Goal: Transaction & Acquisition: Download file/media

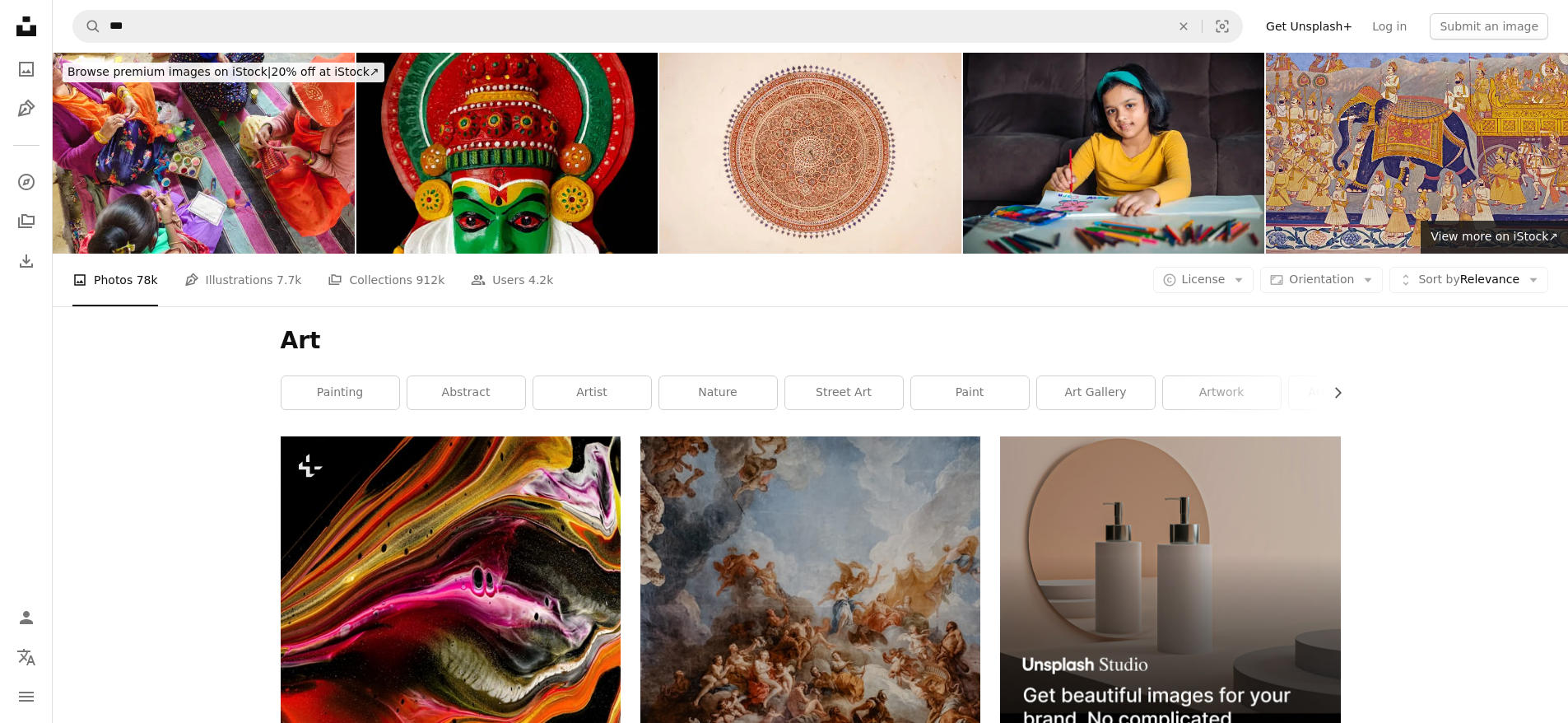
scroll to position [304, 0]
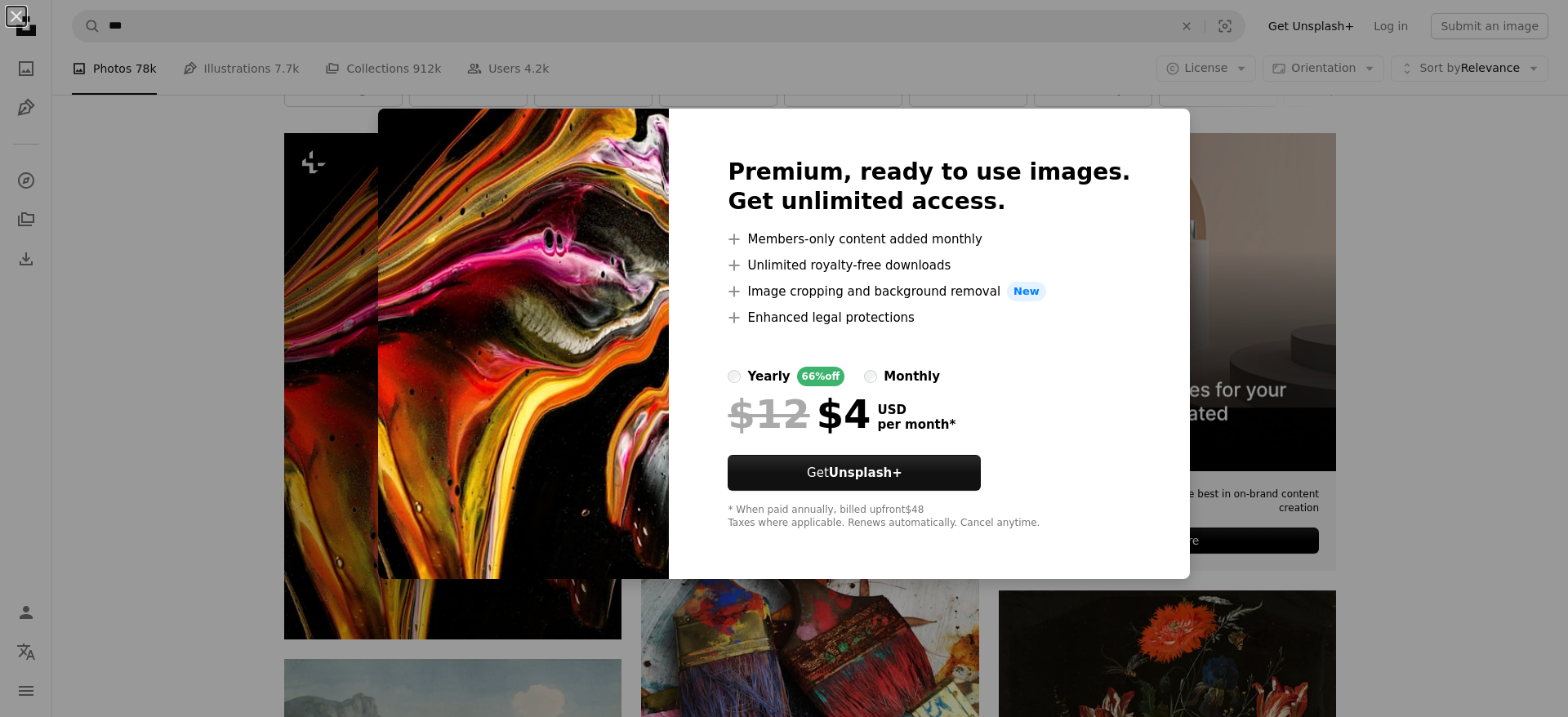
click at [849, 81] on div "An X shape Premium, ready to use images. Get unlimited access. A plus sign Memb…" at bounding box center [784, 358] width 1568 height 717
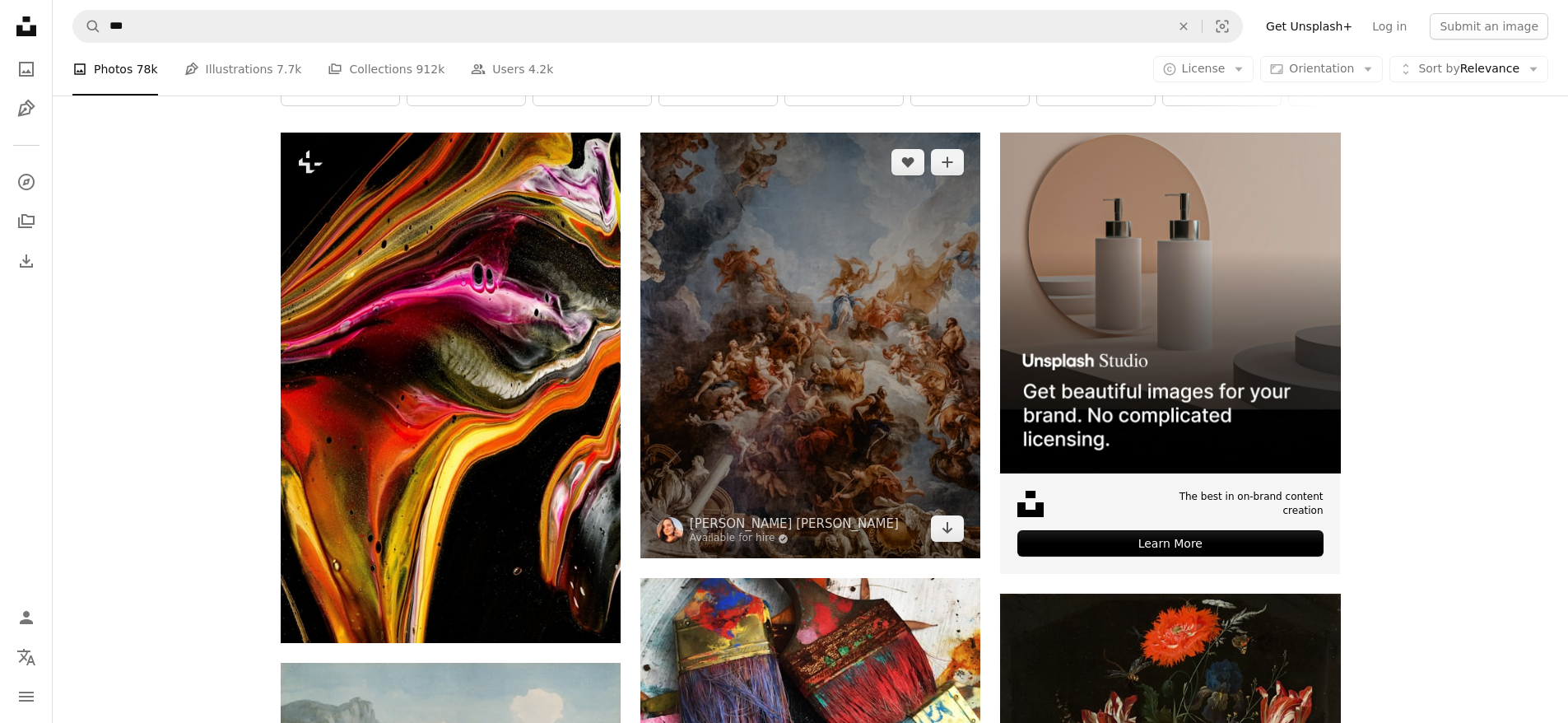
scroll to position [450, 0]
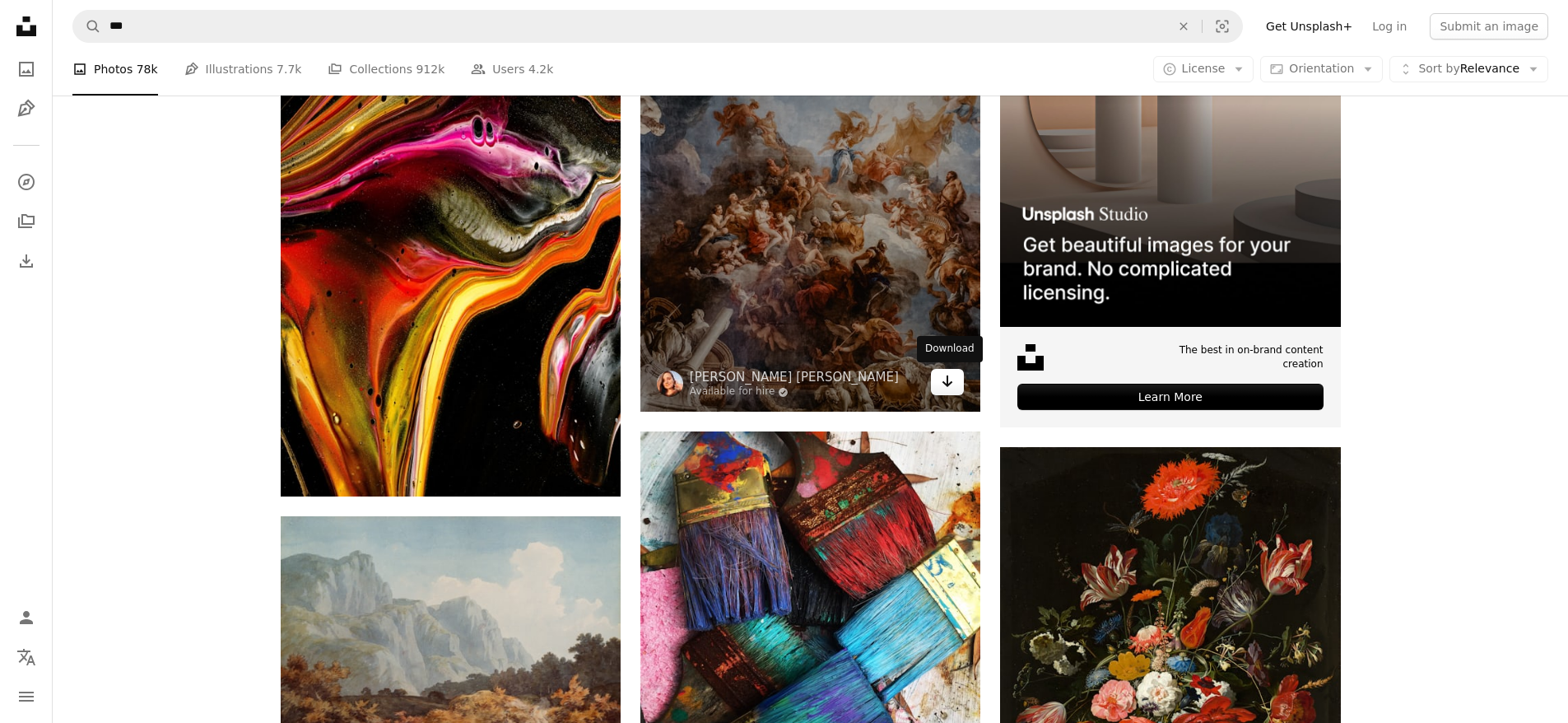
click at [949, 381] on icon "Arrow pointing down" at bounding box center [946, 381] width 13 height 20
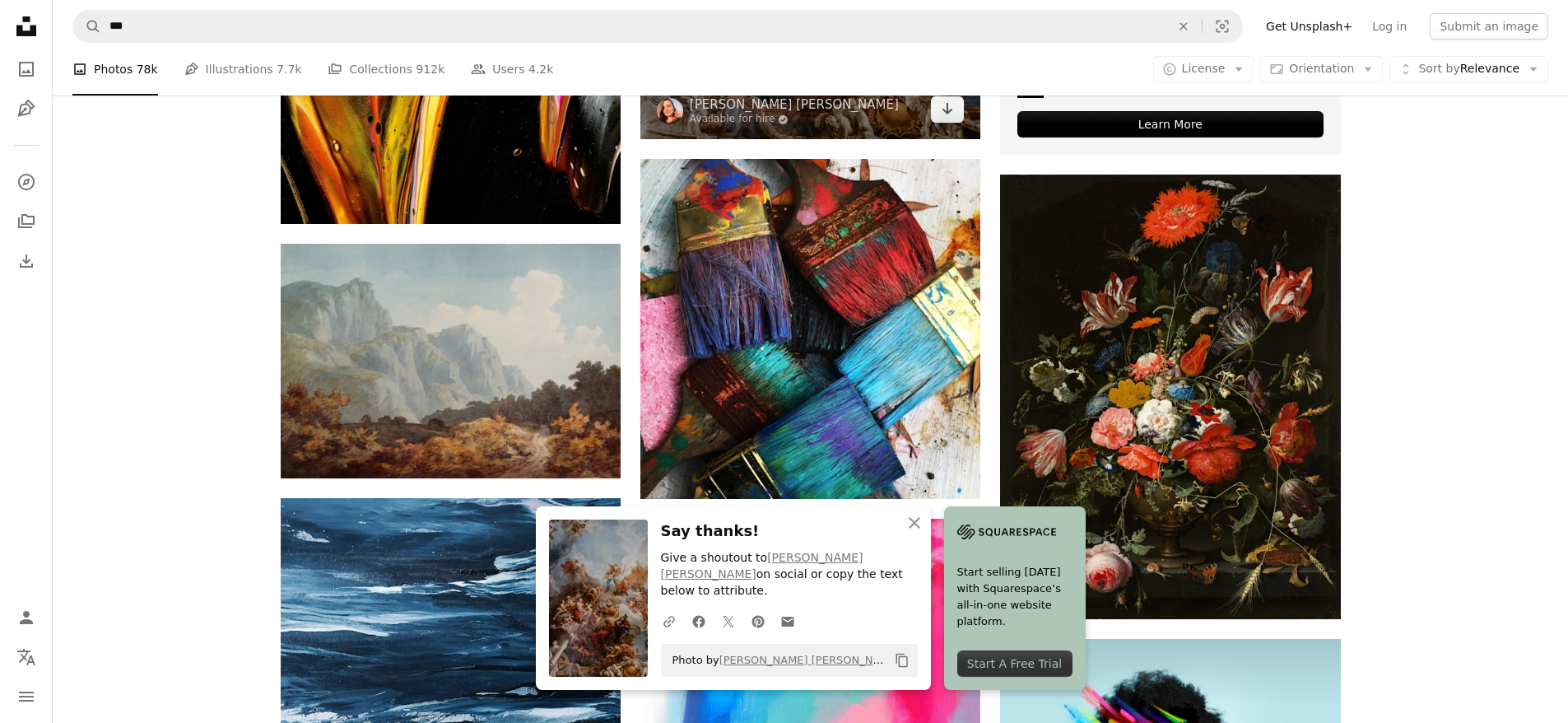
scroll to position [776, 0]
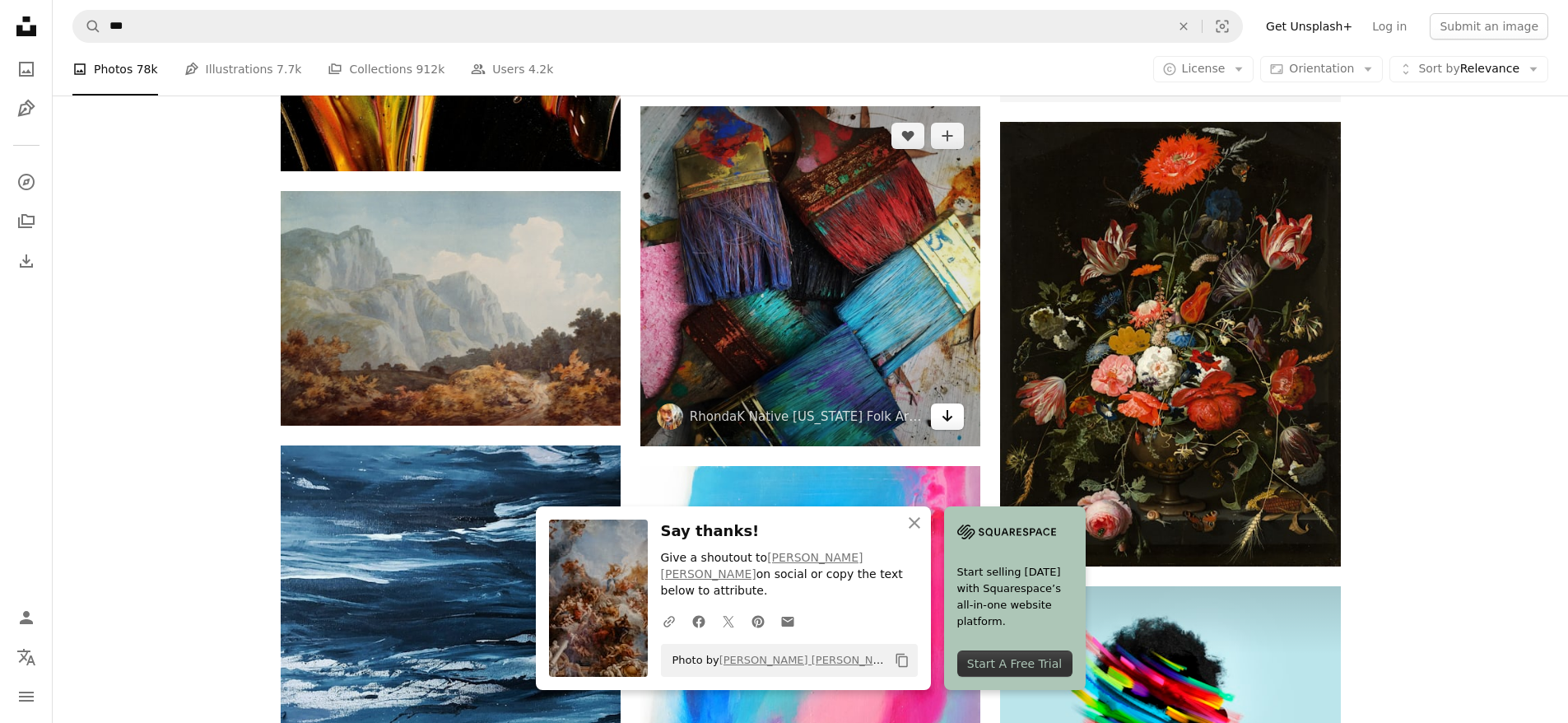
click at [954, 417] on icon "Arrow pointing down" at bounding box center [946, 415] width 13 height 20
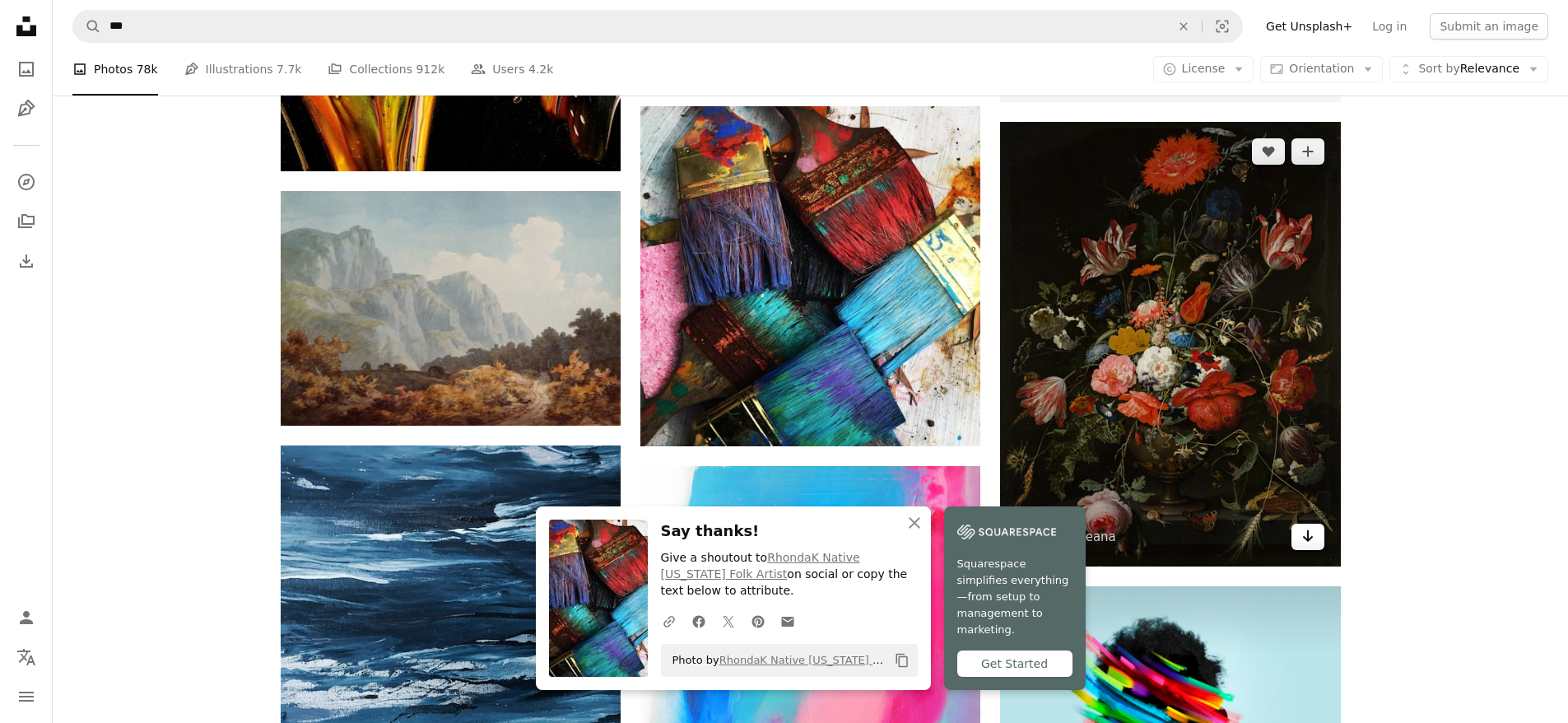
click at [1306, 541] on icon "Arrow pointing down" at bounding box center [1307, 536] width 13 height 20
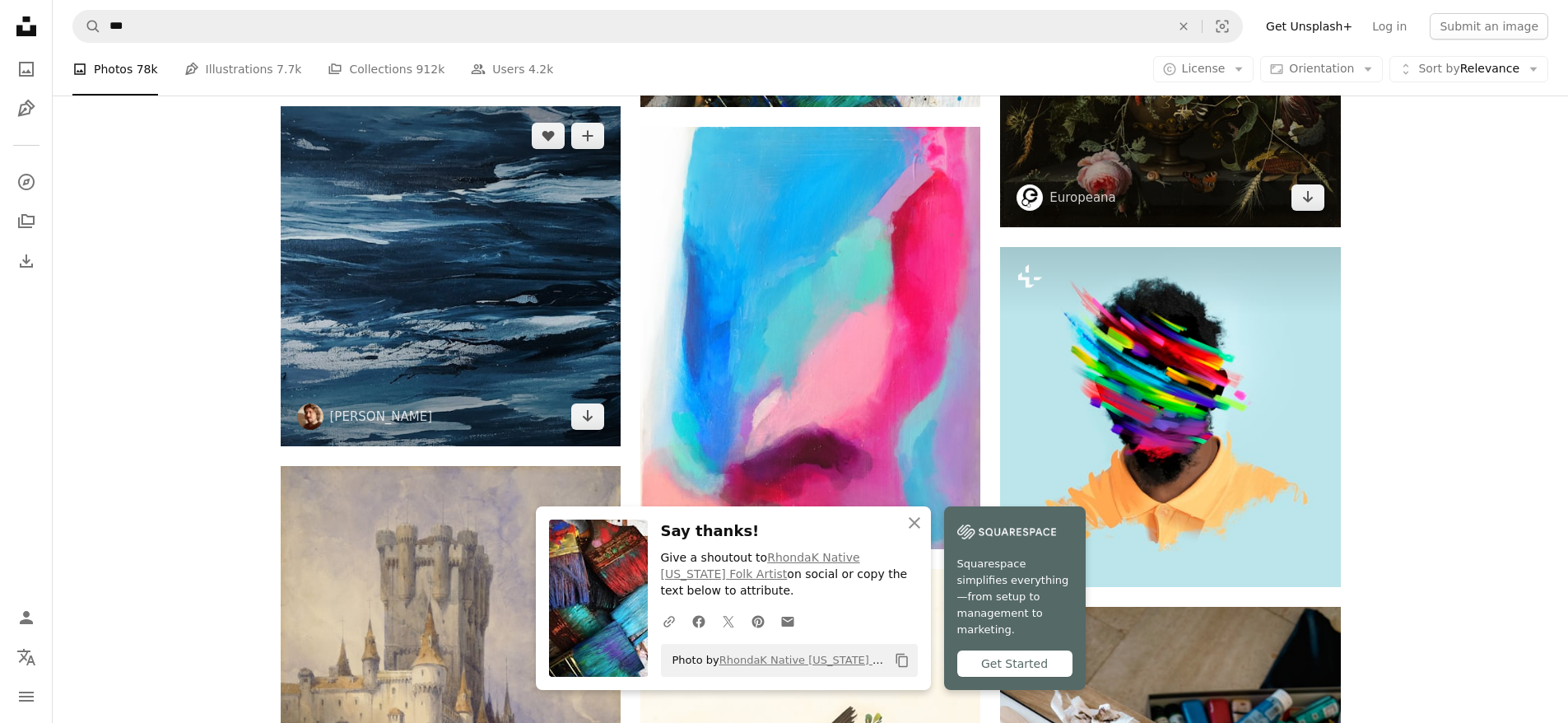
scroll to position [1118, 0]
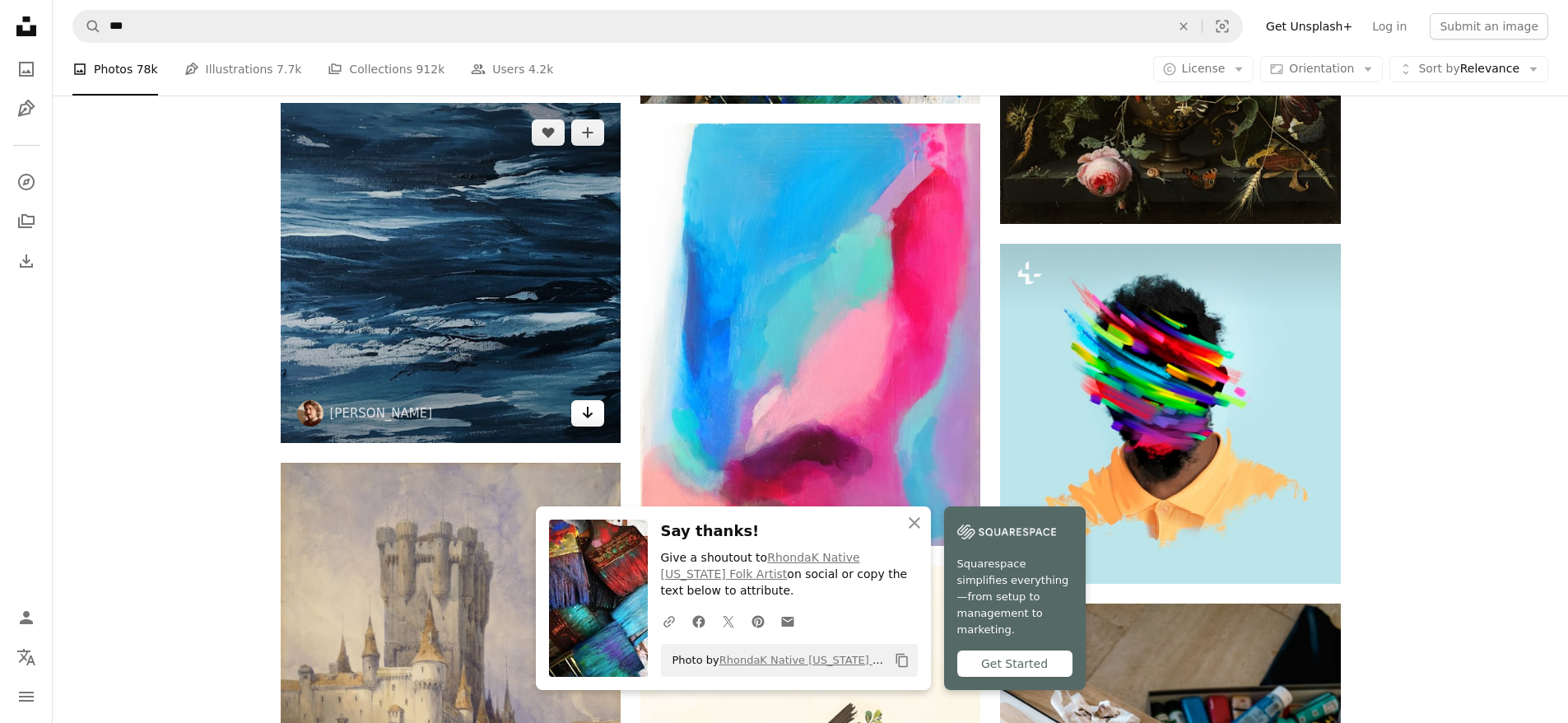
click at [588, 419] on icon "Arrow pointing down" at bounding box center [587, 412] width 13 height 20
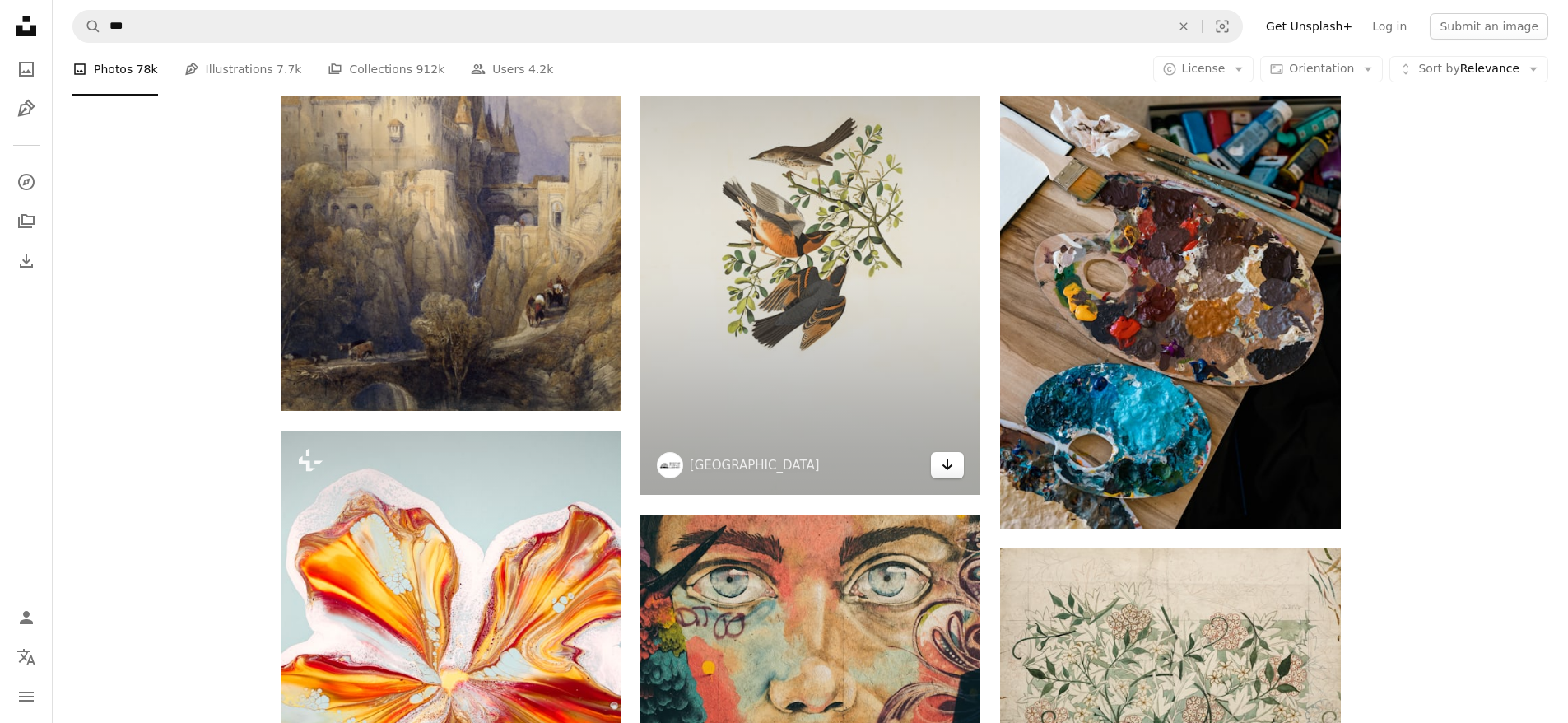
scroll to position [1709, 0]
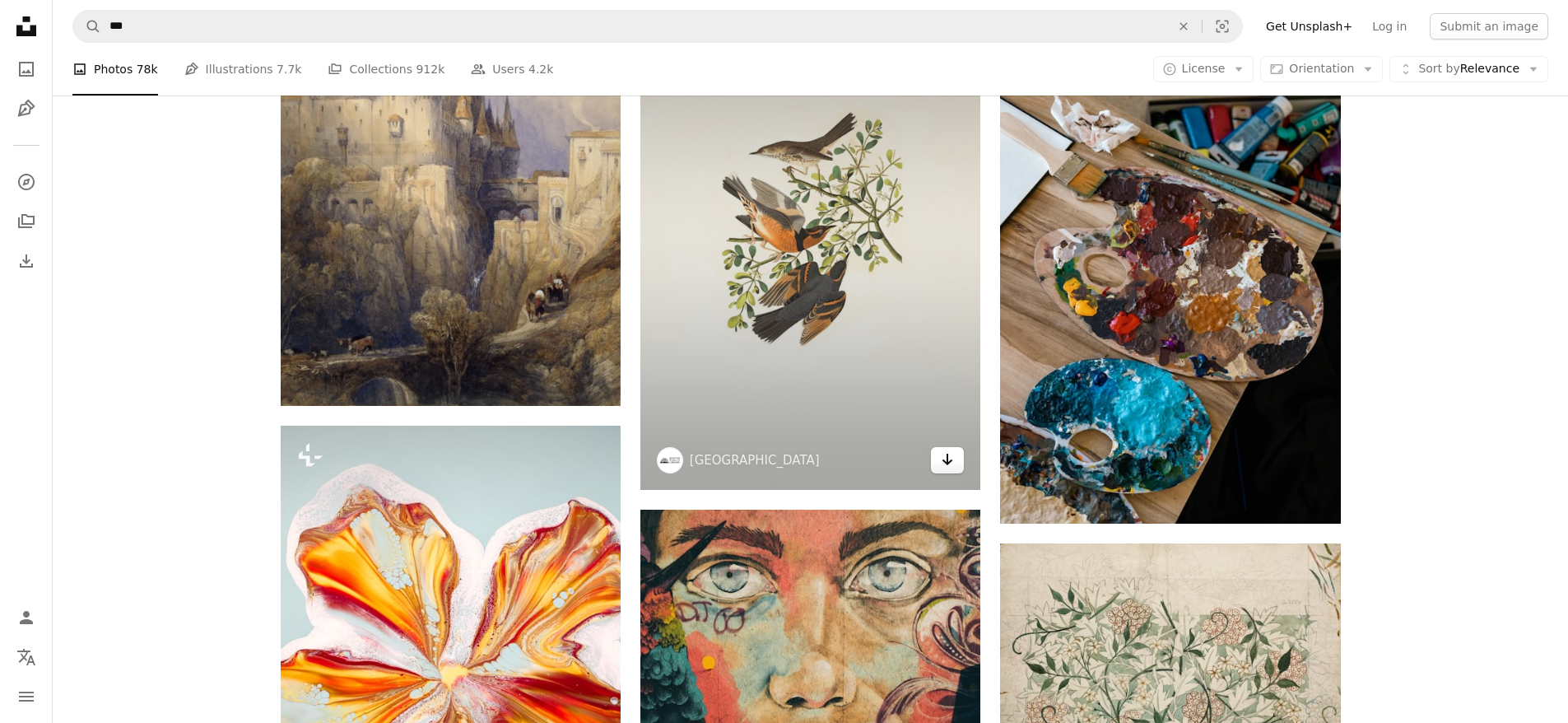
click at [953, 452] on icon "Arrow pointing down" at bounding box center [946, 459] width 13 height 20
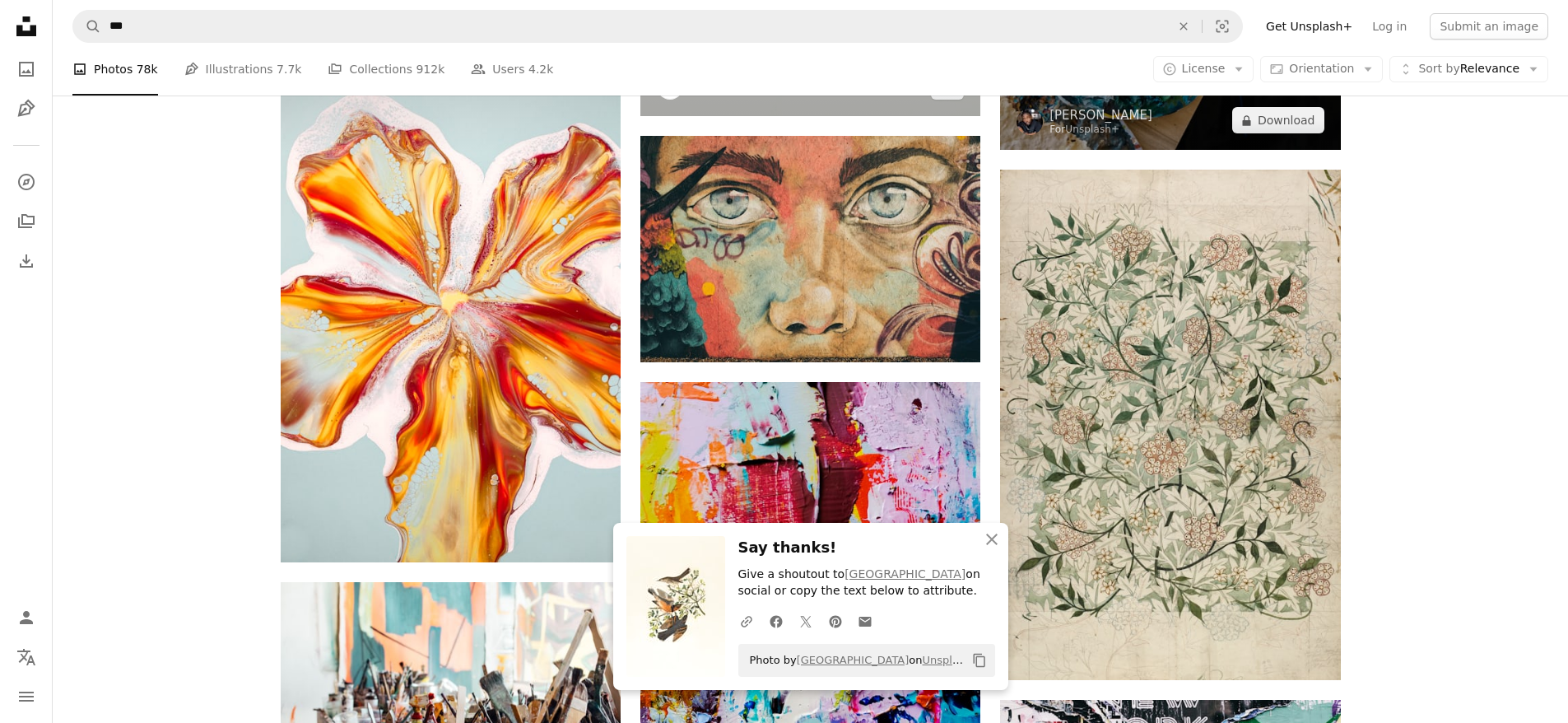
scroll to position [2075, 0]
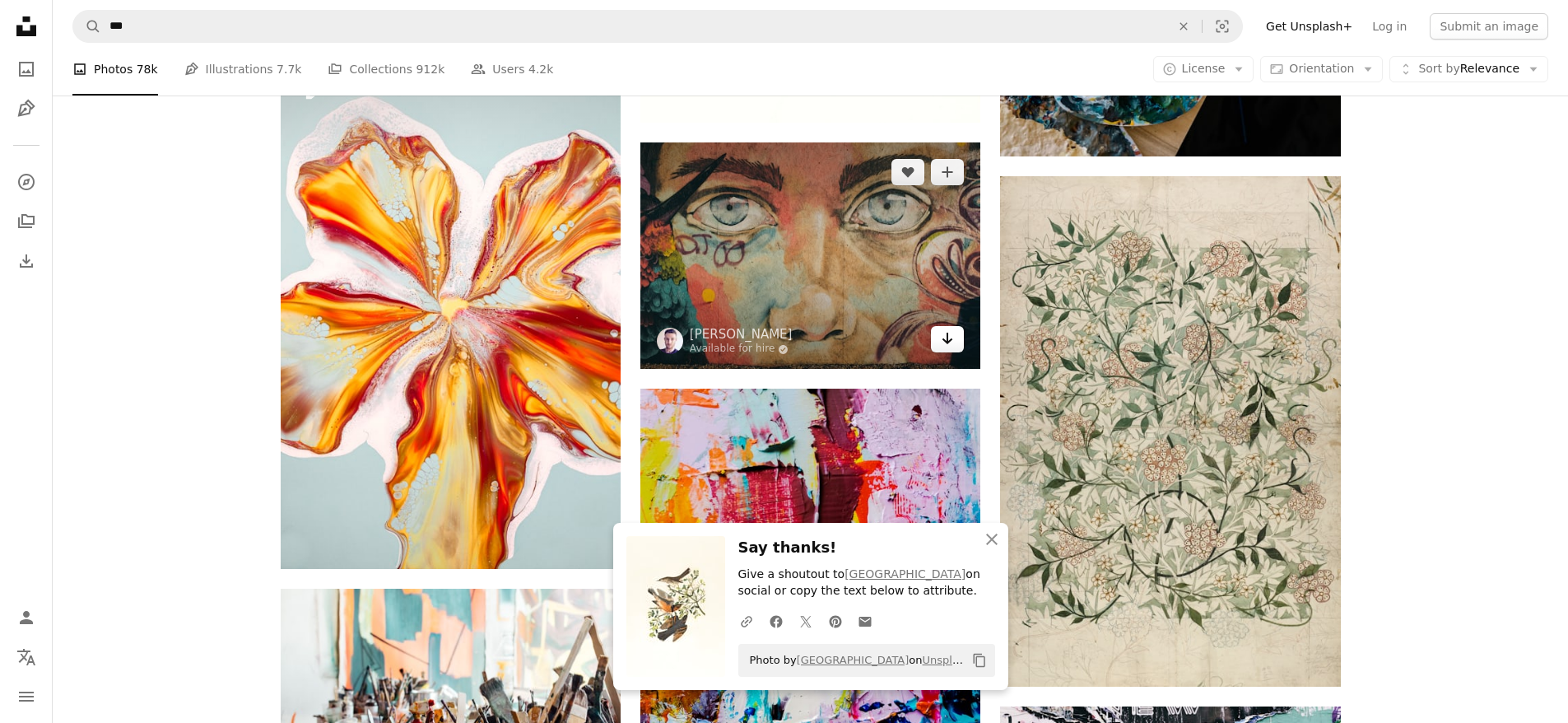
click at [958, 342] on link "Arrow pointing down" at bounding box center [946, 339] width 33 height 26
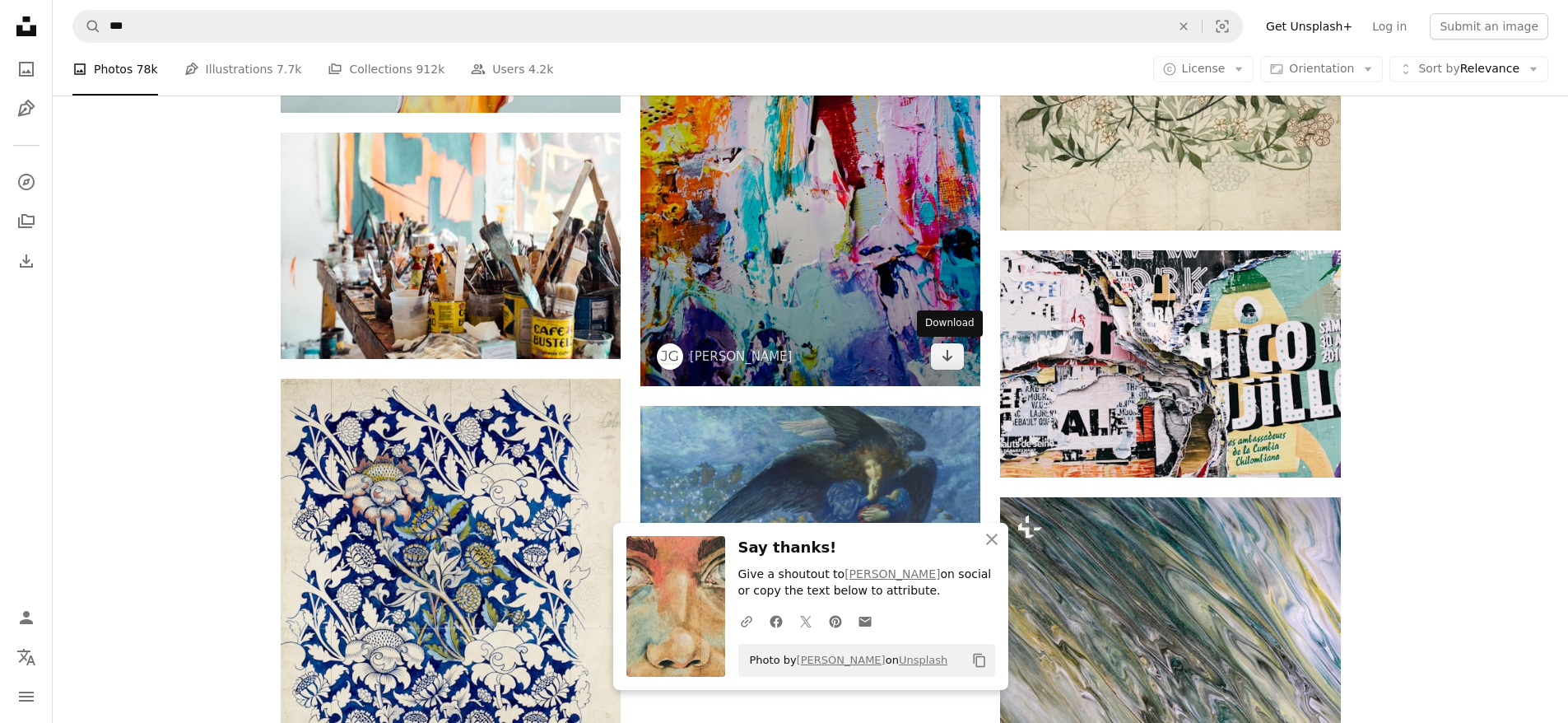
scroll to position [2538, 0]
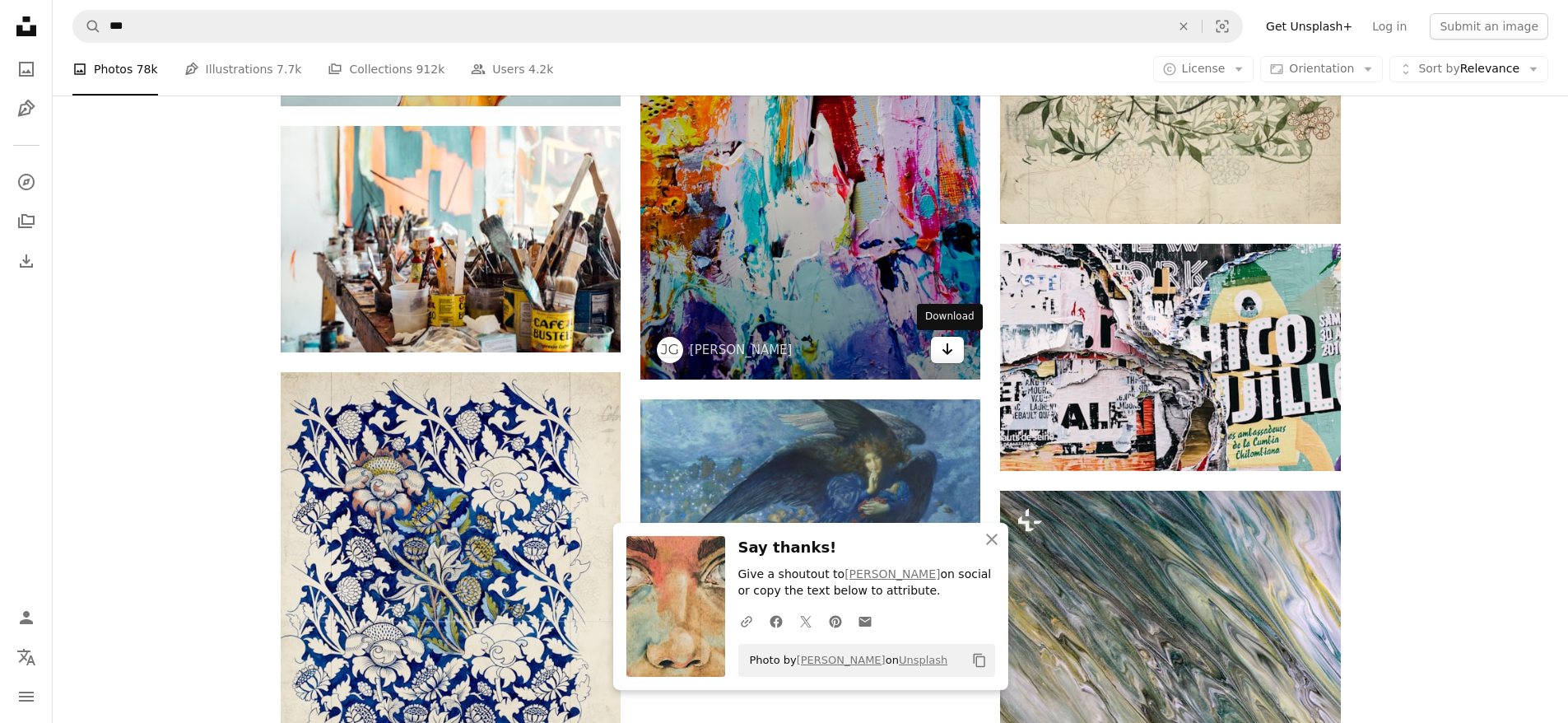
click at [958, 355] on link "Arrow pointing down" at bounding box center [946, 350] width 33 height 26
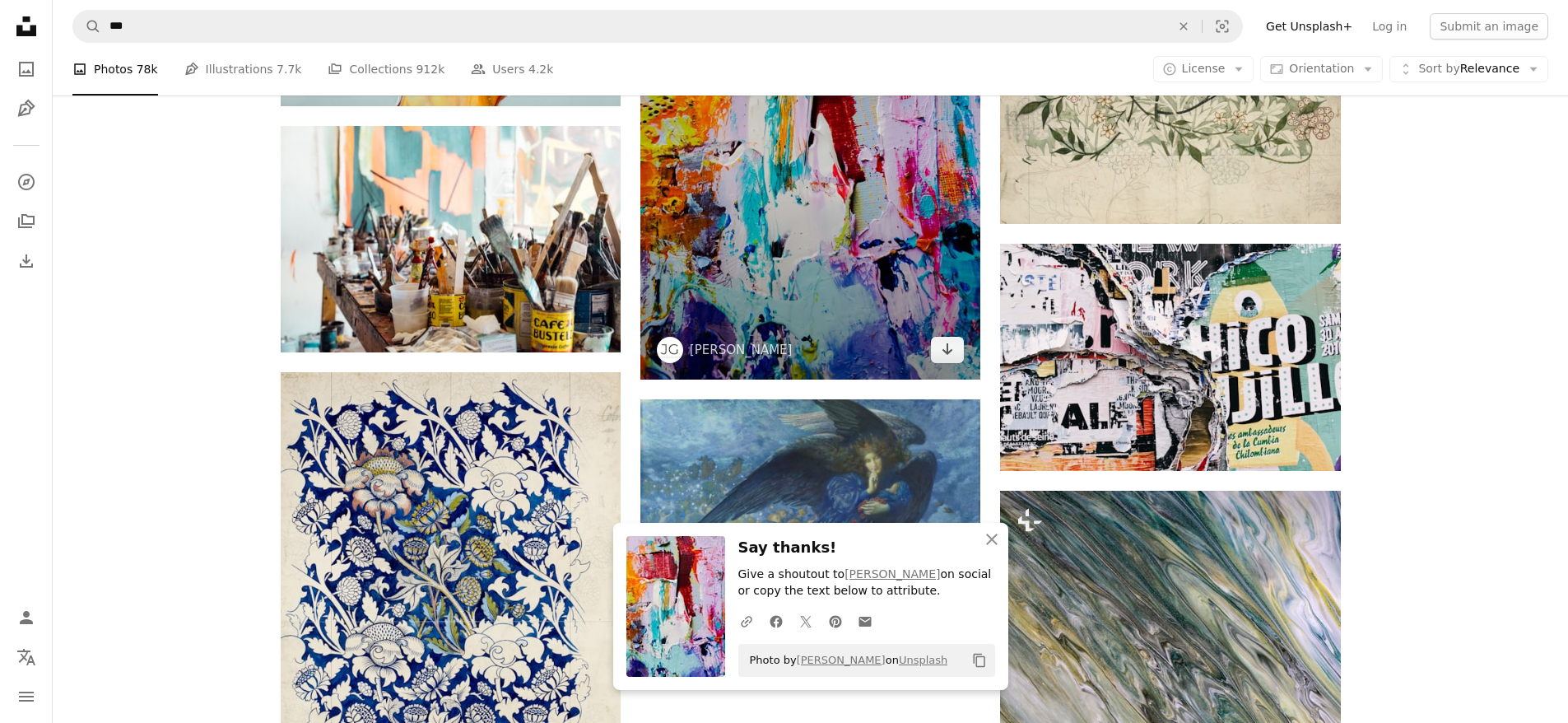
scroll to position [2185, 0]
